Goal: Complete application form

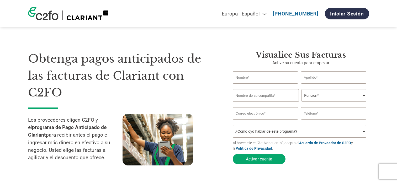
select select "es-ES"
click at [245, 78] on input "text" at bounding box center [266, 77] width 66 height 12
type input "Mª"
type input "del Crmen"
type input "ALRO MANTENIMIENTO"
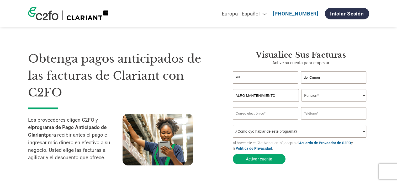
type input "info@alromantenimiento.es"
type input "649458497"
click at [241, 77] on input "Mª" at bounding box center [266, 77] width 66 height 12
type input "MªCarmen López-Loriente Mira"
click at [325, 76] on input "del Crmen" at bounding box center [334, 77] width 66 height 12
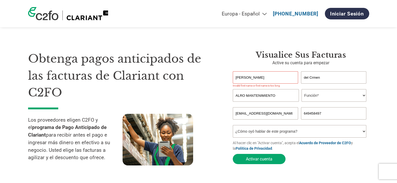
drag, startPoint x: 325, startPoint y: 76, endPoint x: 299, endPoint y: 81, distance: 26.8
click at [299, 81] on div "MªCarmen López-Loriente Mira del Crmen" at bounding box center [301, 77] width 136 height 12
type input "LOPEZ-LORIENTE MIRA"
click at [292, 77] on input "MªCarmen López-Loriente Mira" at bounding box center [266, 77] width 66 height 12
type input "MªCARMEN"
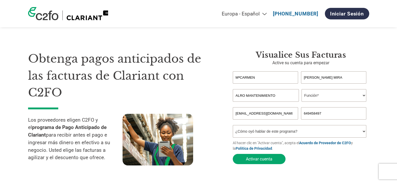
click at [349, 99] on select "Función* Director financiero Interventor Gestor de créditos Director de finanza…" at bounding box center [334, 95] width 65 height 13
select select "ACCOUNTING"
click at [302, 89] on select "Función* Director financiero Interventor Gestor de créditos Director de finanza…" at bounding box center [334, 95] width 65 height 13
click at [250, 131] on select "¿Cómo oyó hablar de este programa? Recibió una carta Correo electrónico Redes s…" at bounding box center [300, 131] width 134 height 13
select select "Email"
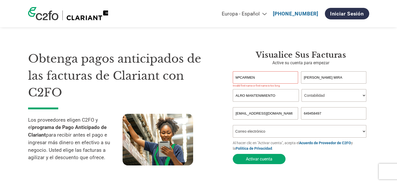
click at [233, 126] on select "¿Cómo oyó hablar de este programa? Recibió una carta Correo electrónico Redes s…" at bounding box center [300, 131] width 134 height 13
click at [239, 76] on input "MªCARMEN" at bounding box center [266, 77] width 66 height 12
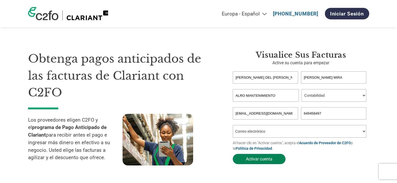
type input "MARIA DEL CARMEN"
click at [252, 160] on button "Activar cuenta" at bounding box center [259, 159] width 53 height 10
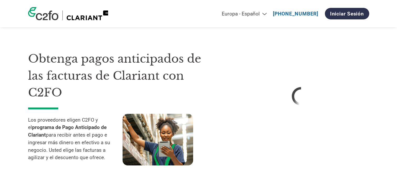
select select "es-ES"
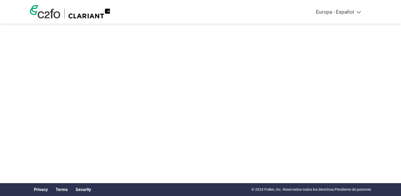
select select "es-ES"
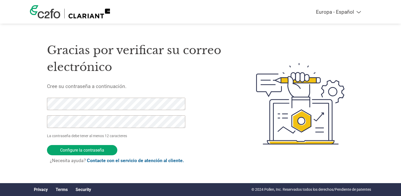
click at [4, 104] on div "Americas - English Américas - Español [GEOGRAPHIC_DATA] - Português Amériques -…" at bounding box center [200, 82] width 401 height 165
click at [84, 150] on input "Configure la contraseña" at bounding box center [82, 150] width 70 height 10
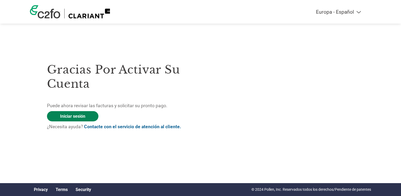
click at [72, 114] on link "Iniciar sesión" at bounding box center [72, 116] width 51 height 10
